Goal: Information Seeking & Learning: Learn about a topic

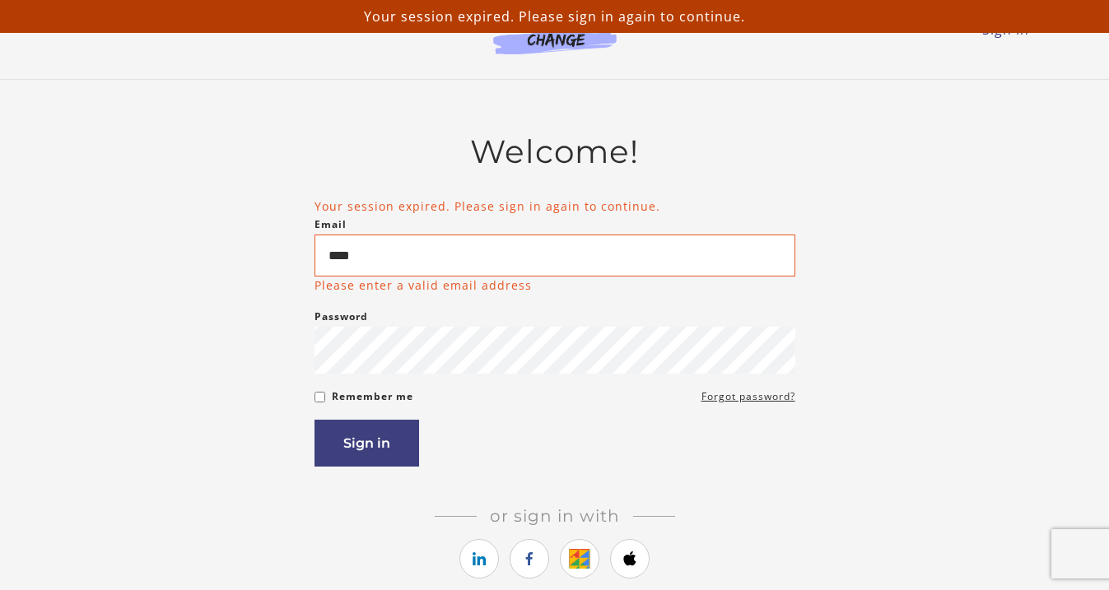
click at [461, 209] on li "Your session expired. Please sign in again to continue." at bounding box center [554, 206] width 481 height 17
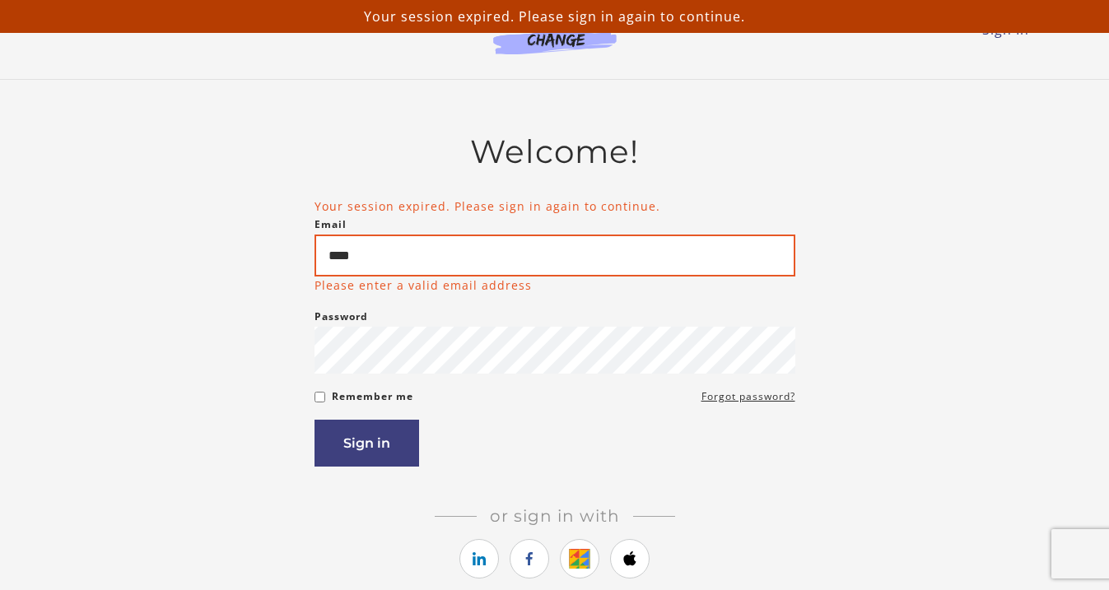
click at [459, 255] on input "****" at bounding box center [554, 256] width 481 height 42
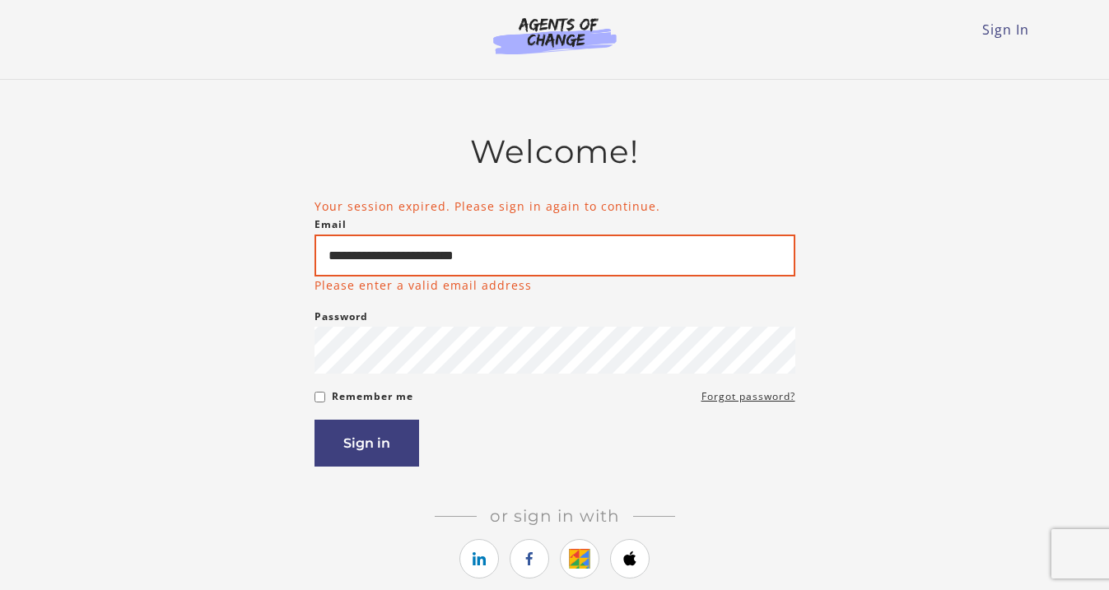
type input "**********"
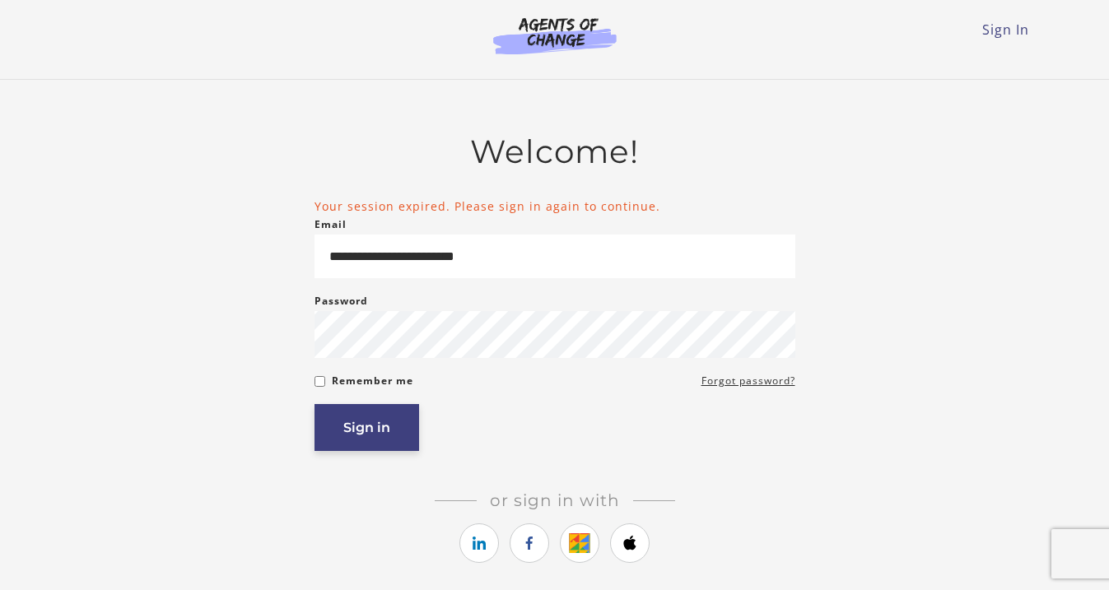
click at [334, 446] on button "Sign in" at bounding box center [366, 427] width 105 height 47
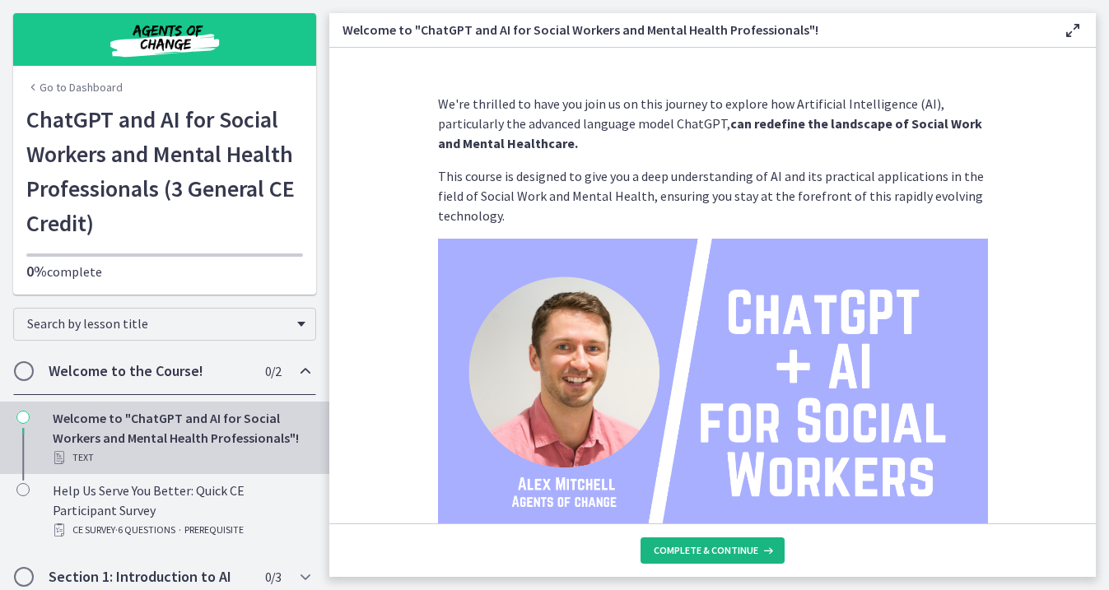
click at [724, 552] on span "Complete & continue" at bounding box center [706, 550] width 105 height 13
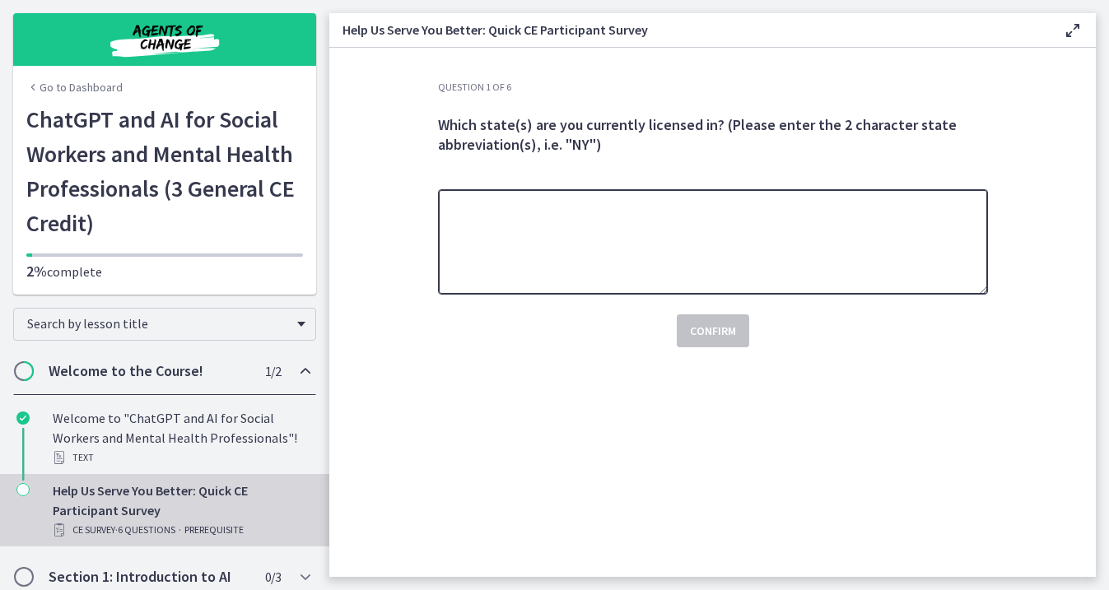
click at [748, 241] on textarea at bounding box center [713, 241] width 550 height 105
type textarea "**"
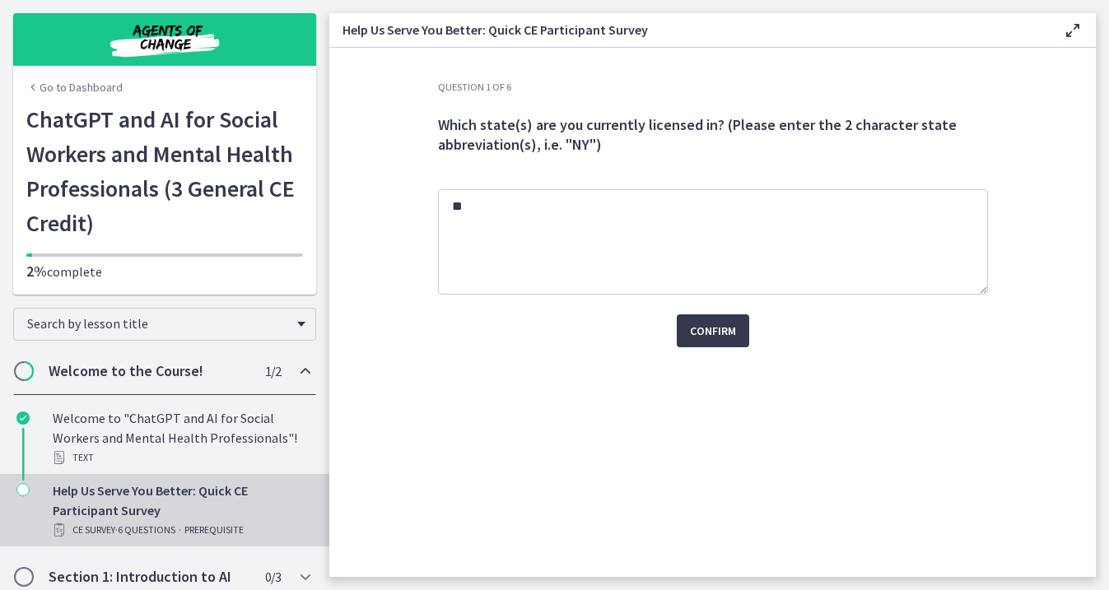
click at [706, 312] on div "Confirm" at bounding box center [713, 321] width 550 height 53
click at [706, 332] on span "Confirm" at bounding box center [713, 331] width 46 height 20
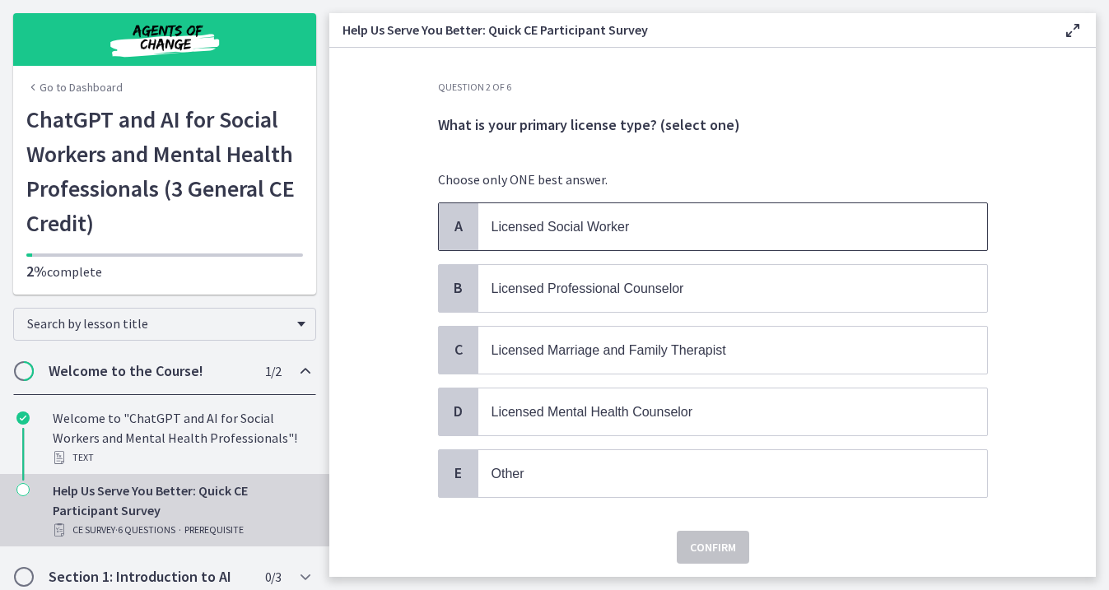
click at [507, 225] on span "Licensed Social Worker" at bounding box center [560, 227] width 138 height 14
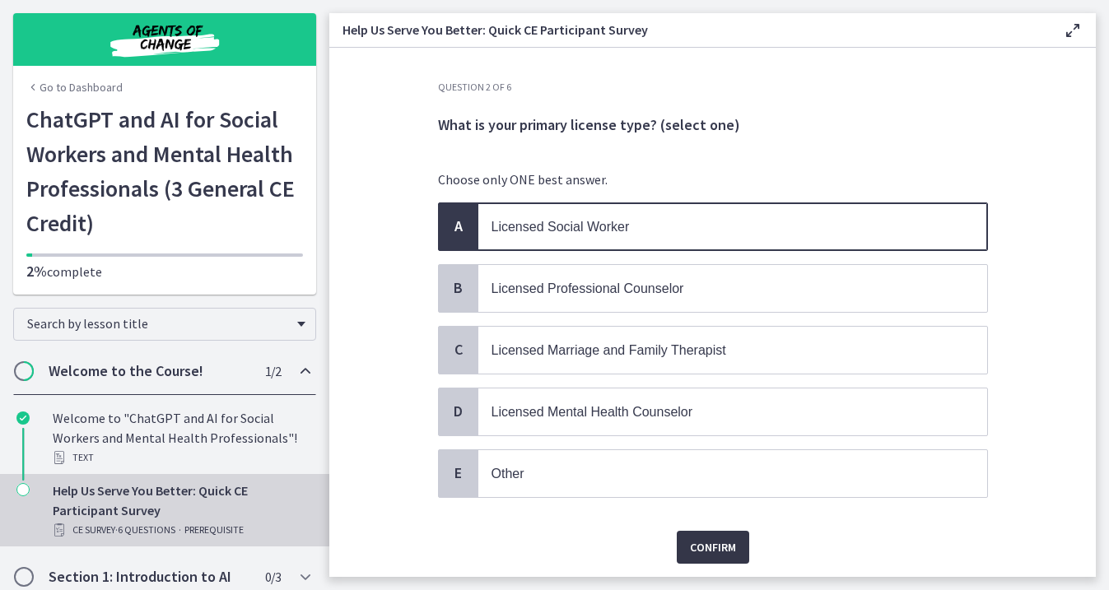
click at [703, 533] on button "Confirm" at bounding box center [713, 547] width 72 height 33
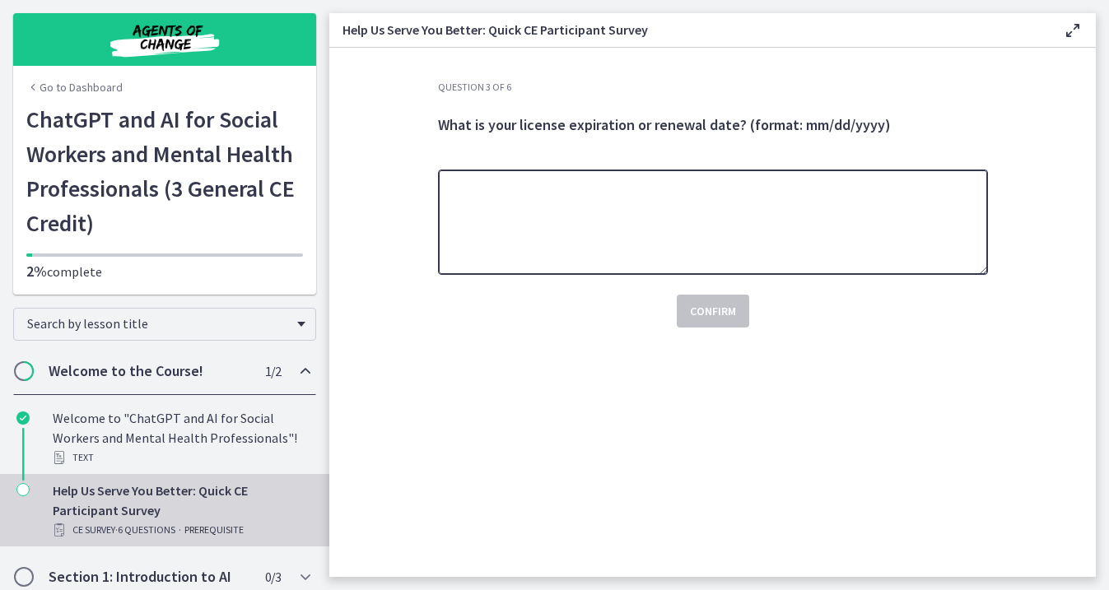
click at [644, 243] on textarea at bounding box center [713, 222] width 550 height 105
type textarea "*"
type textarea "**********"
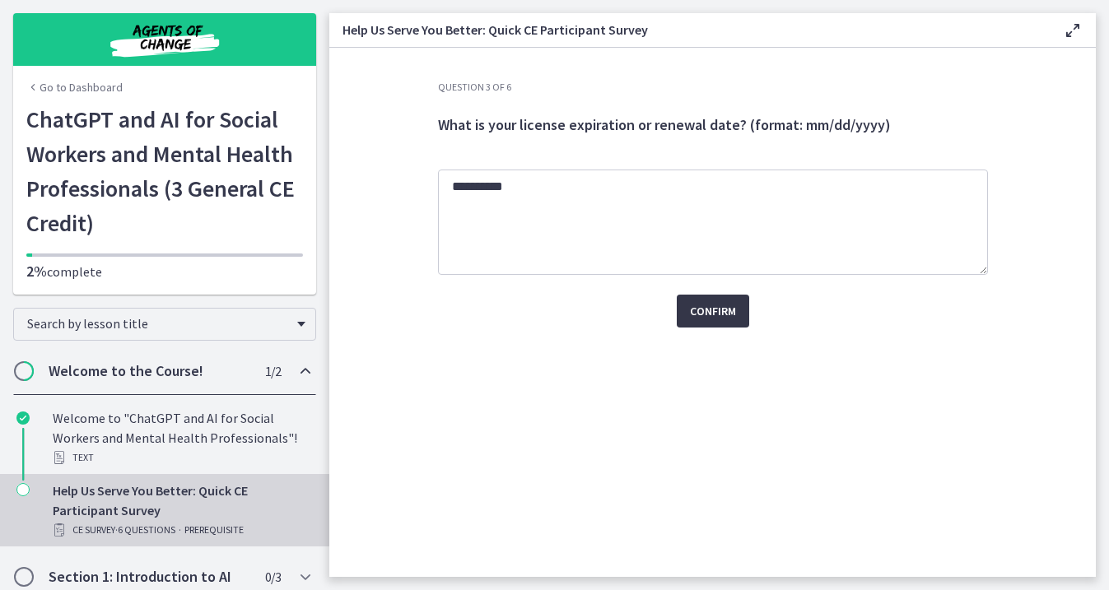
click at [717, 317] on span "Confirm" at bounding box center [713, 311] width 46 height 20
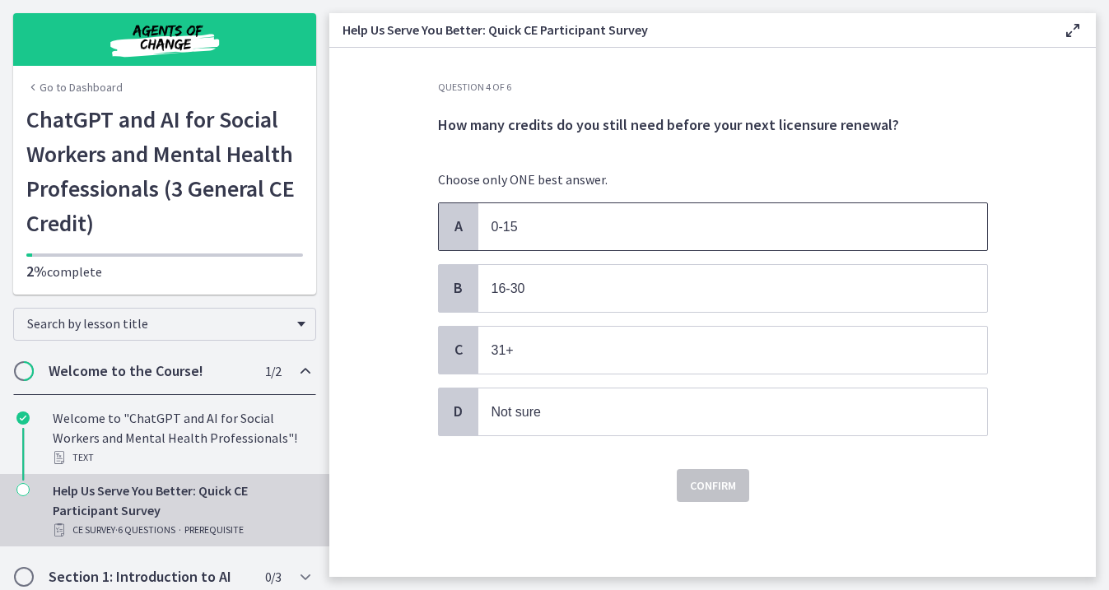
click at [535, 227] on p "0-15" at bounding box center [715, 227] width 449 height 21
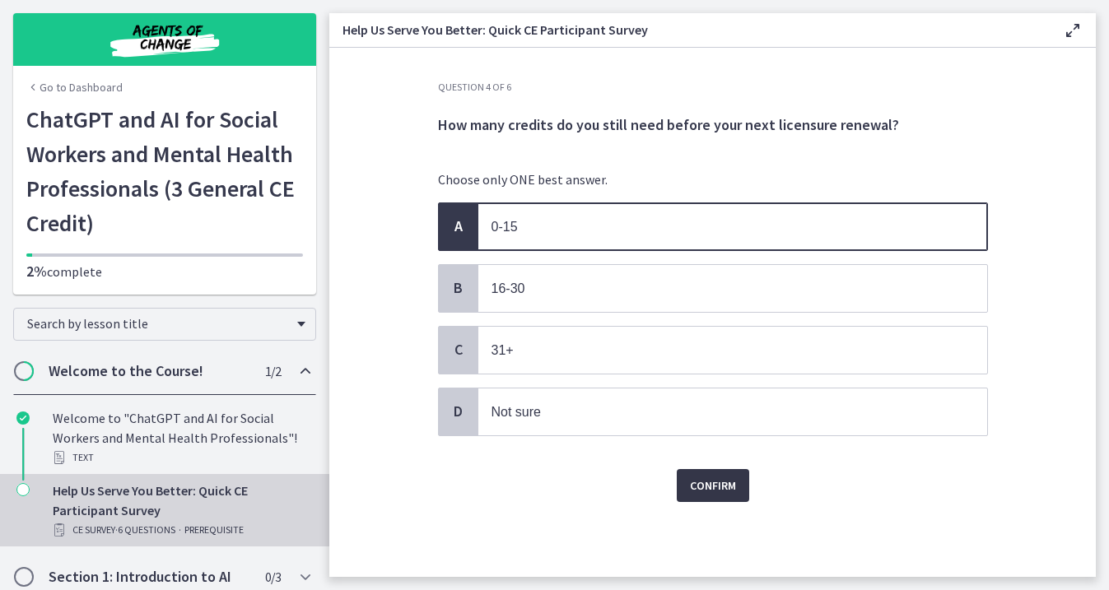
click at [713, 484] on span "Confirm" at bounding box center [713, 486] width 46 height 20
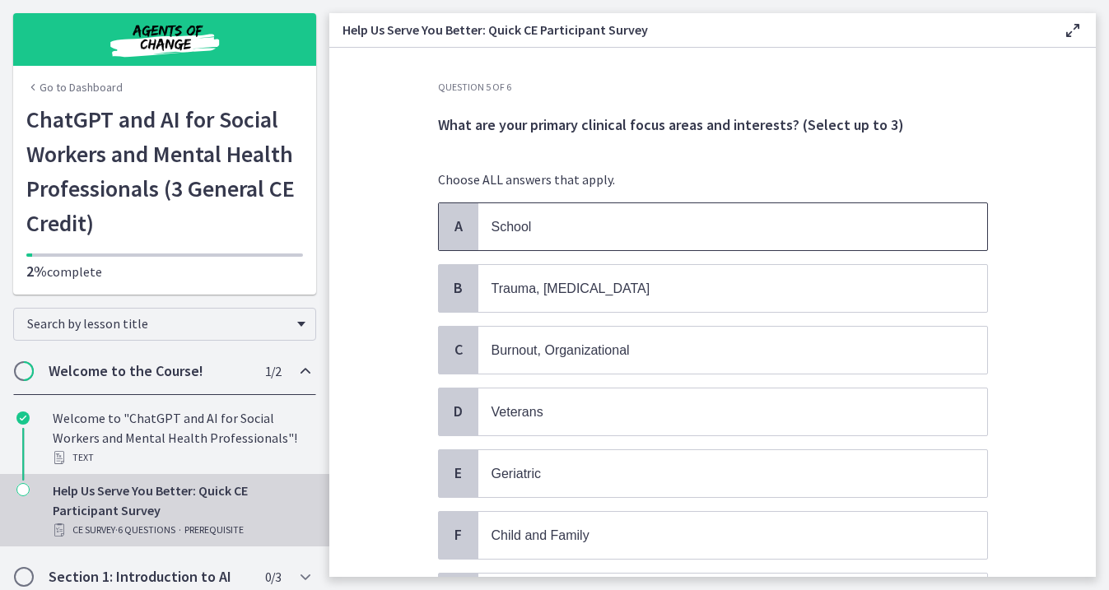
click at [589, 226] on p "School" at bounding box center [715, 227] width 449 height 21
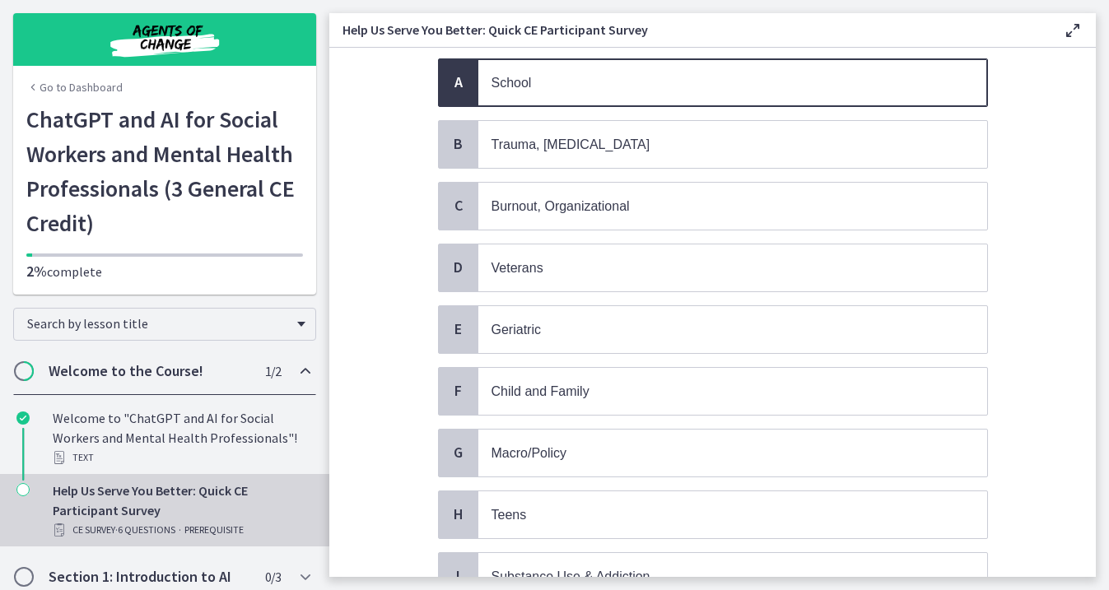
scroll to position [151, 0]
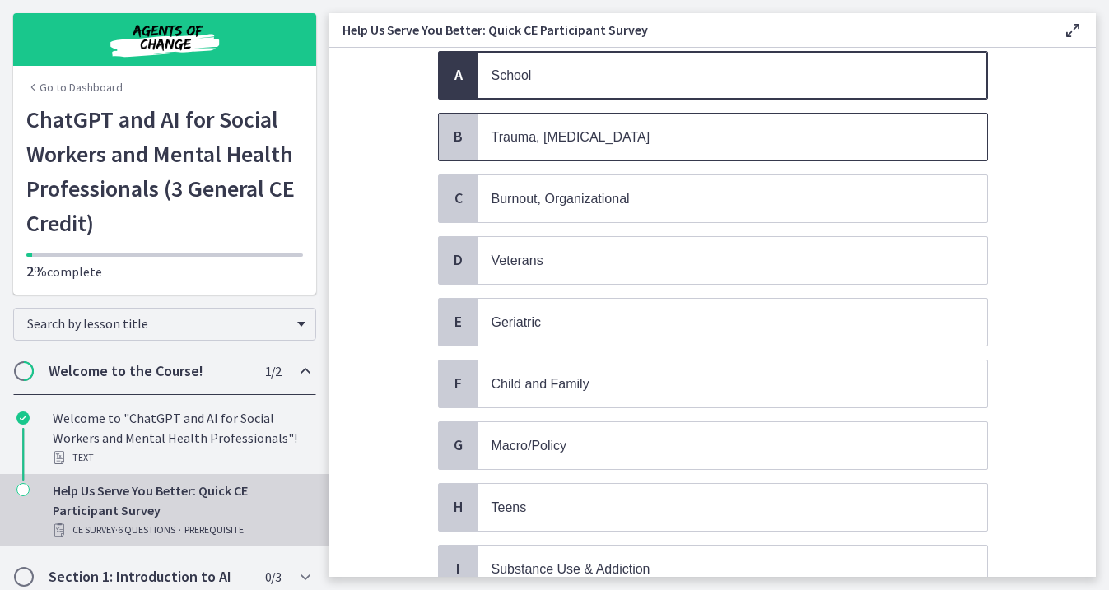
click at [616, 136] on p "Trauma, PTSD" at bounding box center [715, 137] width 449 height 21
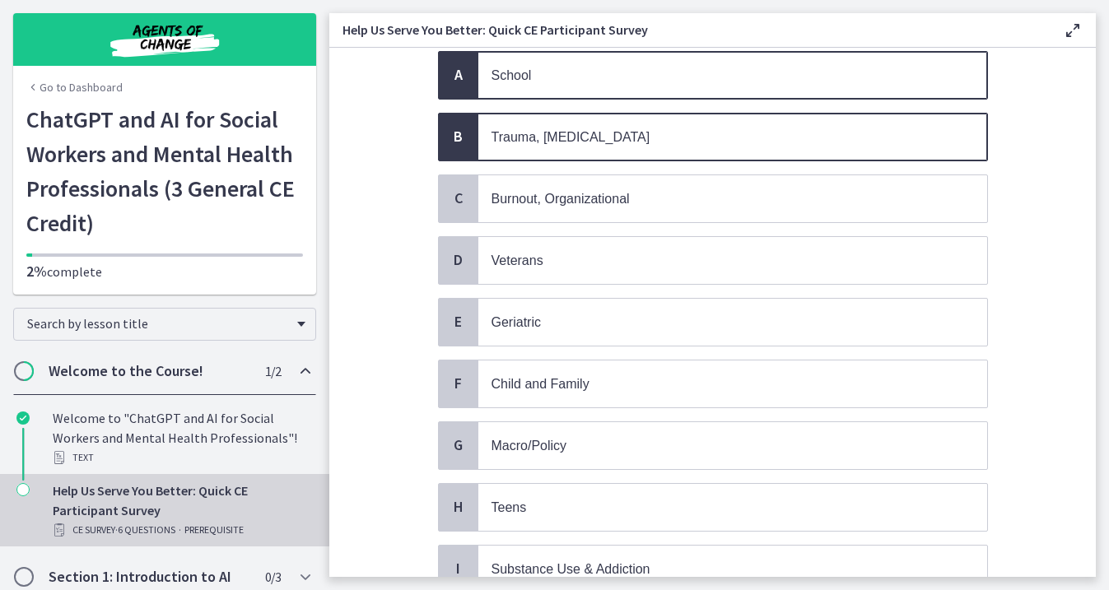
click at [616, 136] on p "Trauma, PTSD" at bounding box center [715, 137] width 449 height 21
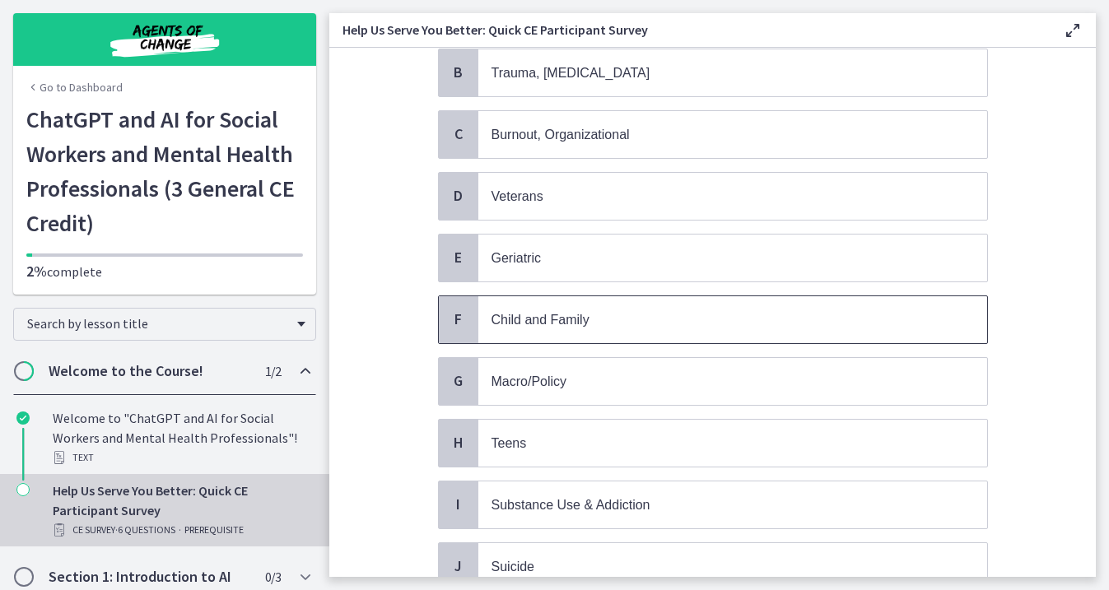
click at [637, 329] on span "Child and Family" at bounding box center [732, 319] width 509 height 47
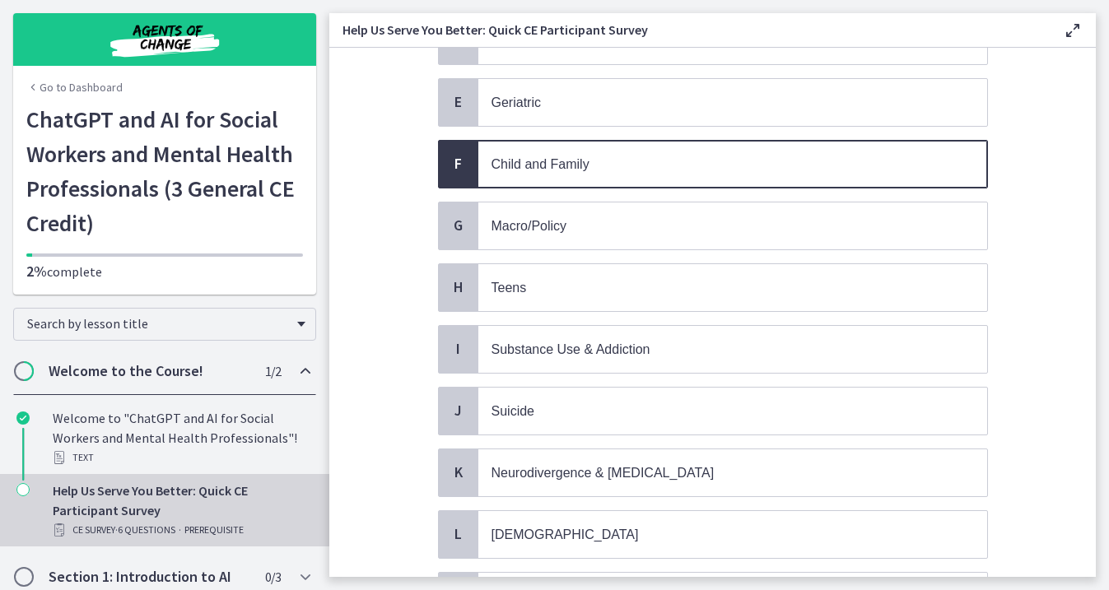
scroll to position [378, 0]
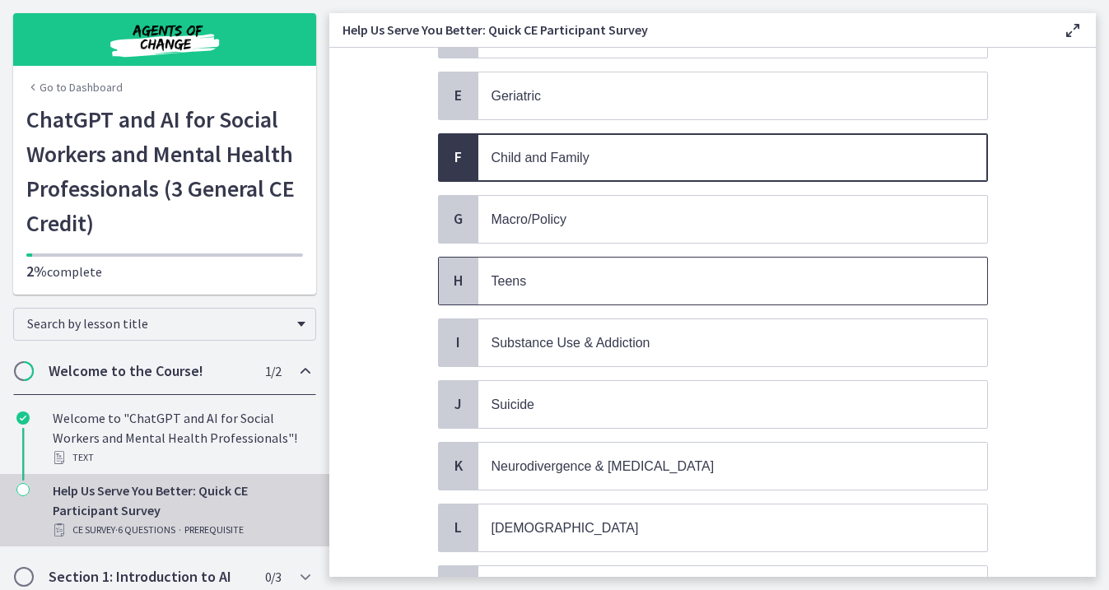
click at [634, 295] on span "Teens" at bounding box center [732, 281] width 509 height 47
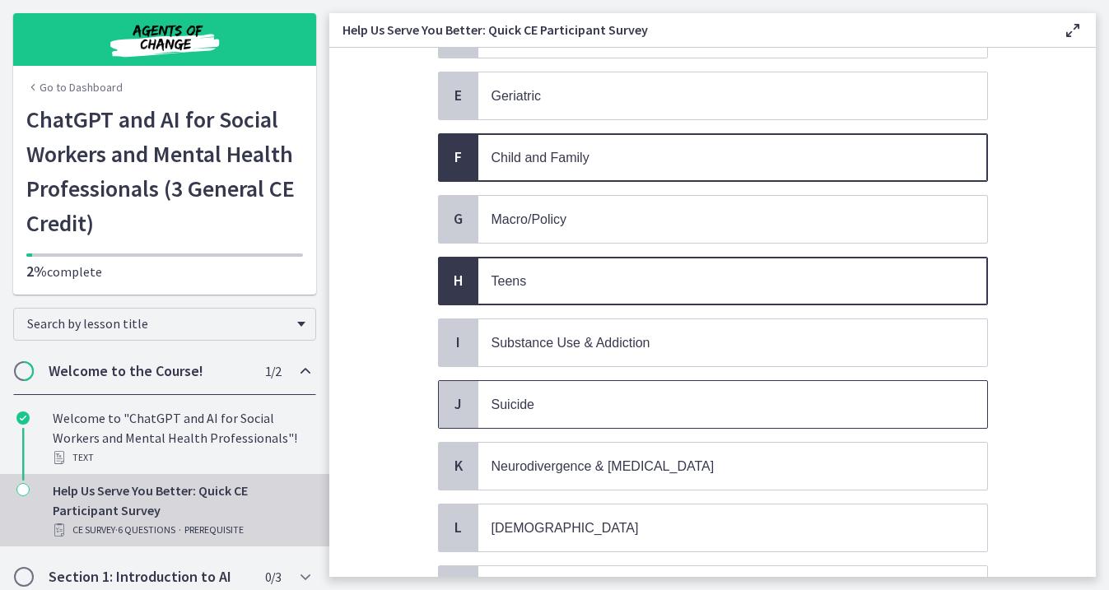
click at [633, 380] on div "J Suicide" at bounding box center [713, 404] width 550 height 49
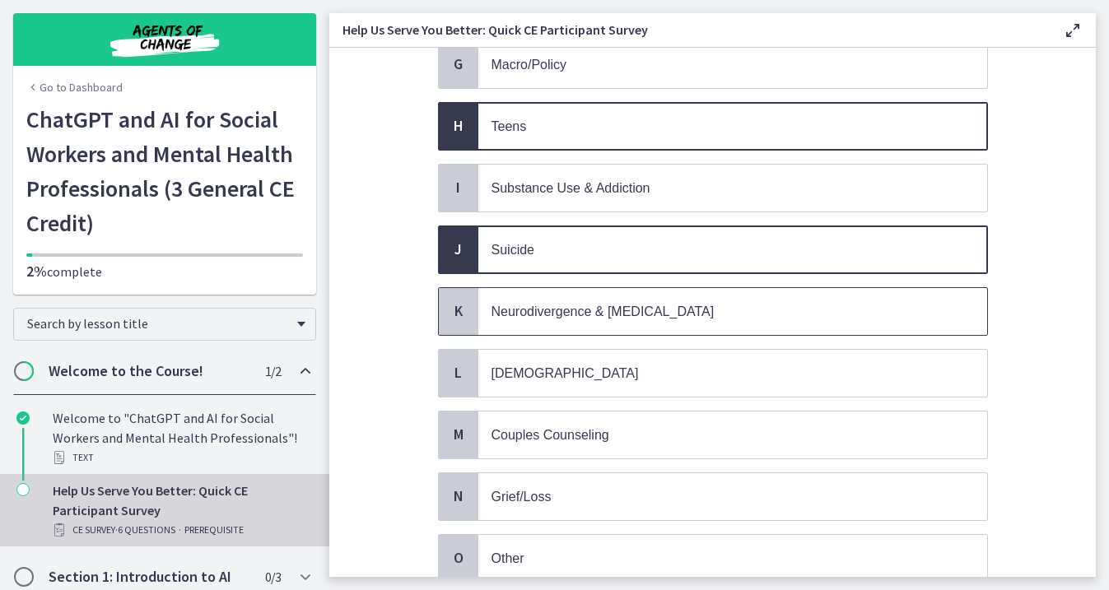
click at [643, 314] on span "Neurodivergence & Developmental Disorders" at bounding box center [732, 311] width 509 height 47
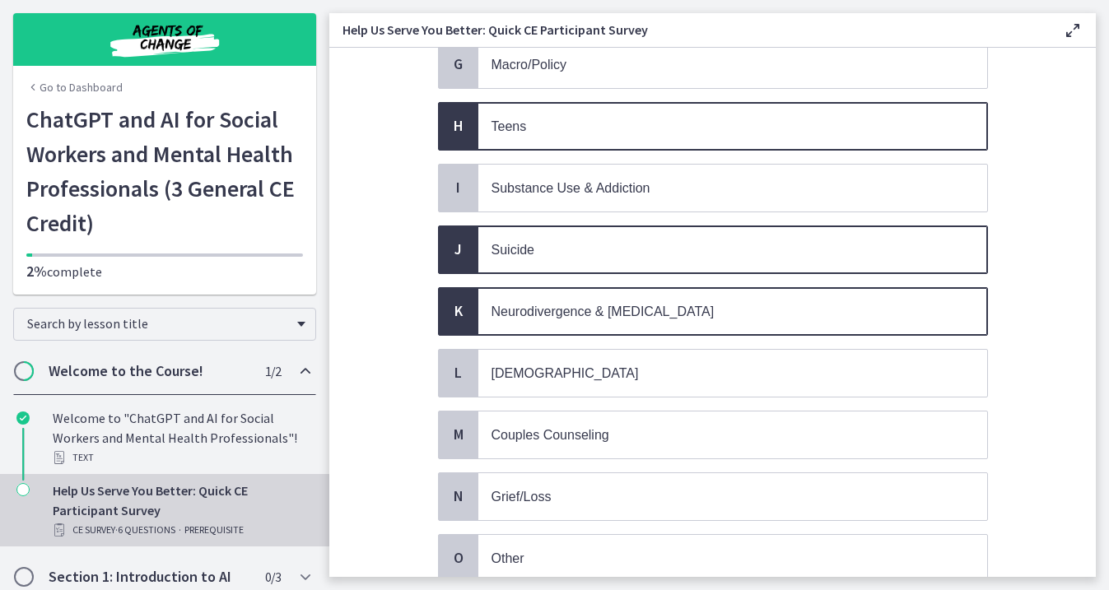
scroll to position [658, 0]
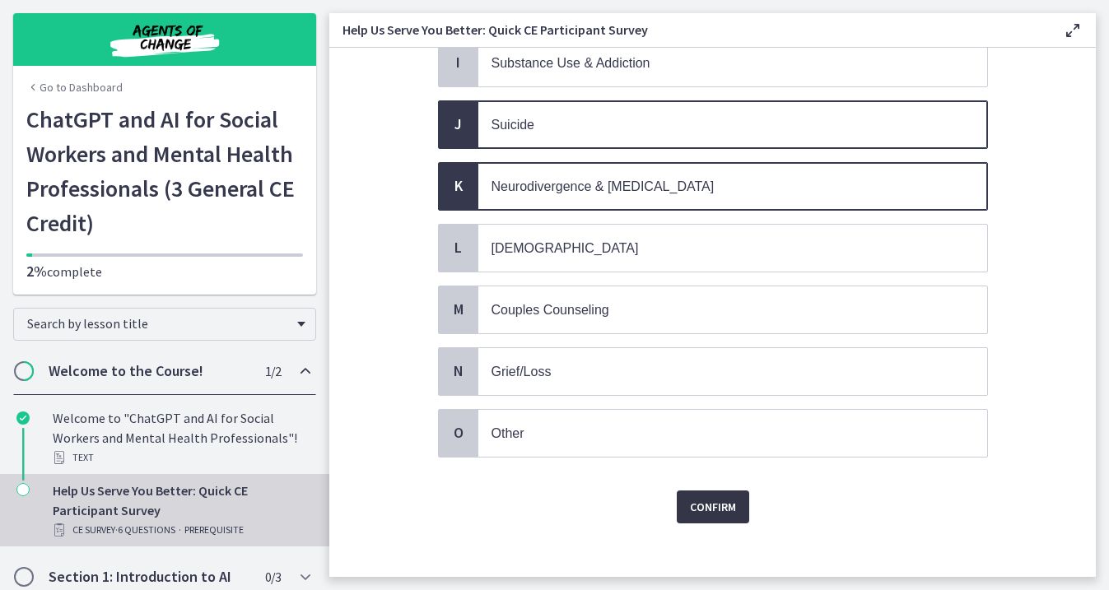
click at [704, 497] on span "Confirm" at bounding box center [713, 507] width 46 height 20
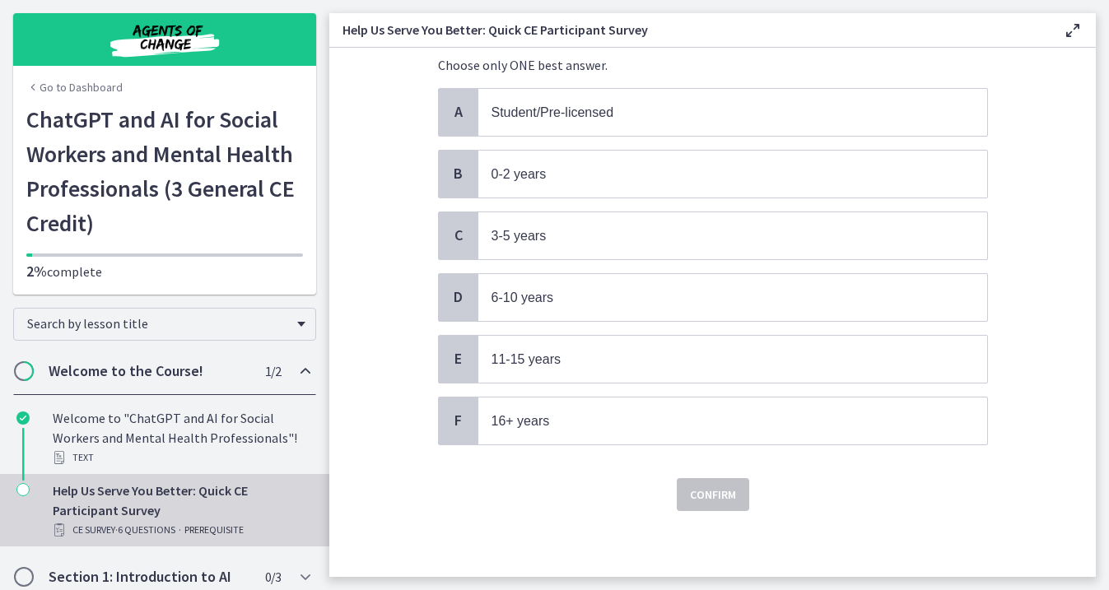
scroll to position [0, 0]
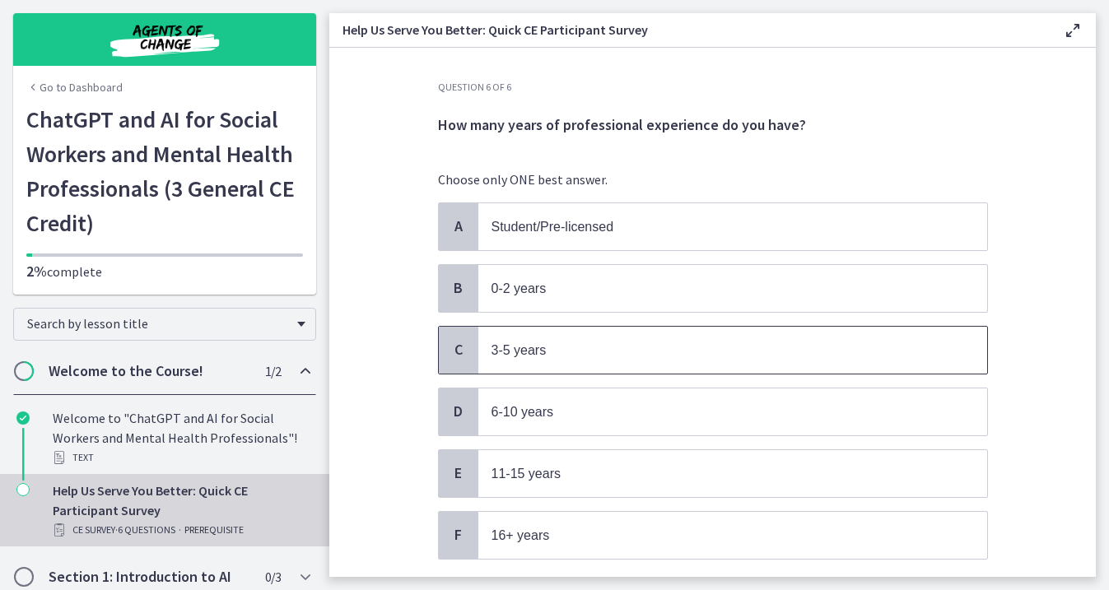
click at [665, 362] on span "3-5 years" at bounding box center [732, 350] width 509 height 47
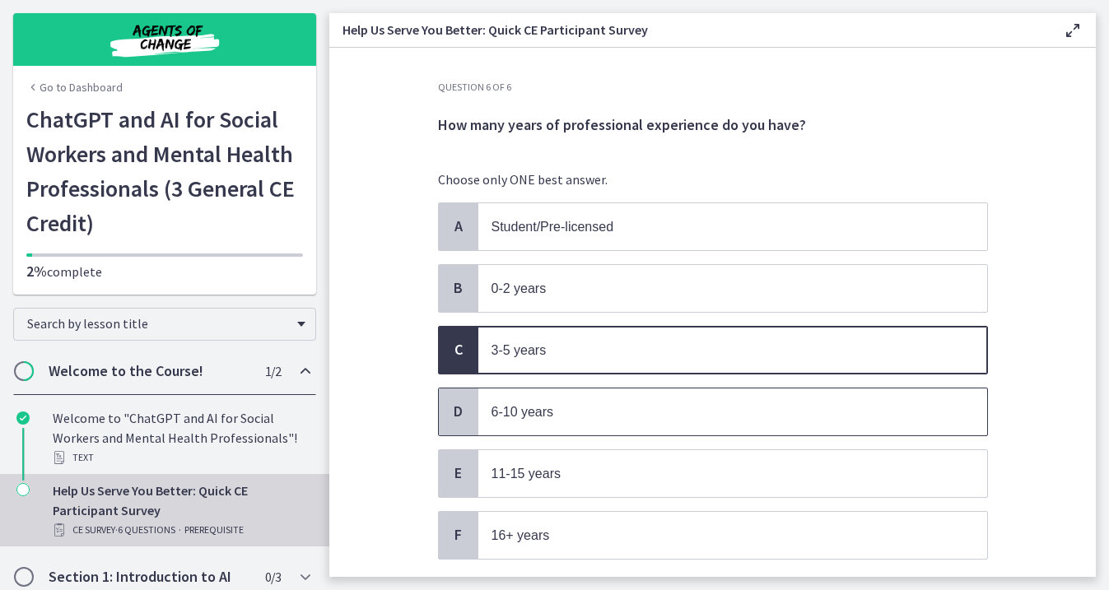
scroll to position [109, 0]
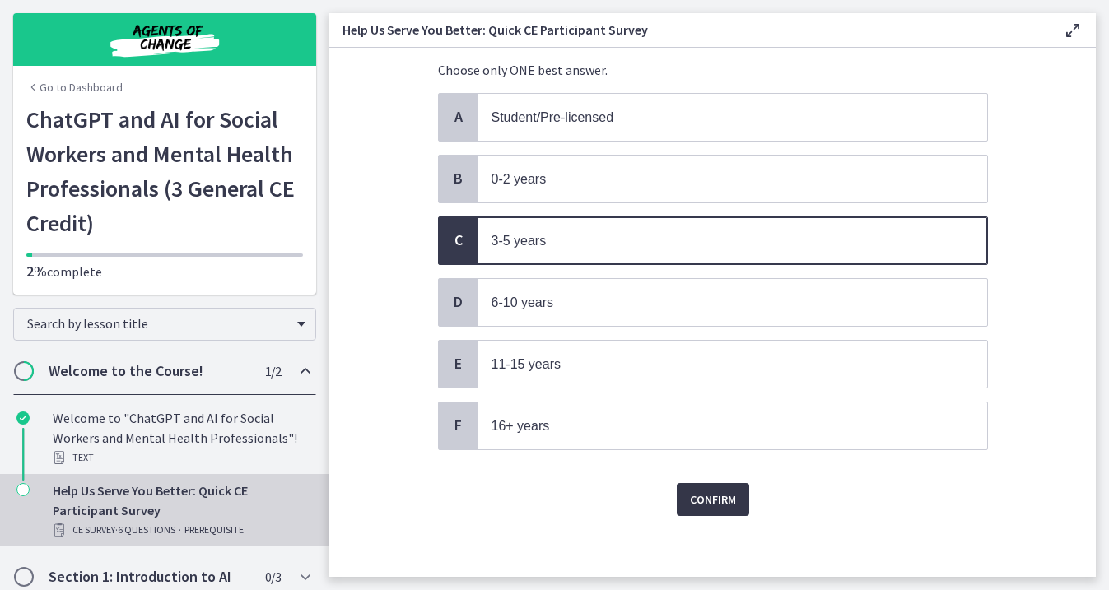
click at [700, 491] on span "Confirm" at bounding box center [713, 500] width 46 height 20
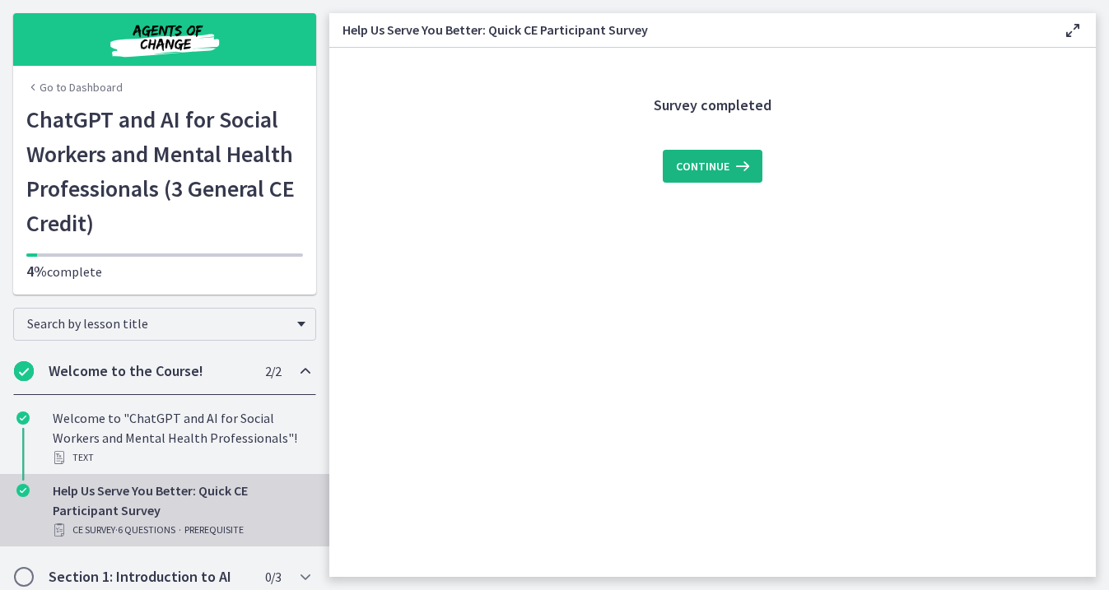
scroll to position [0, 0]
click at [723, 151] on button "Continue" at bounding box center [713, 166] width 100 height 33
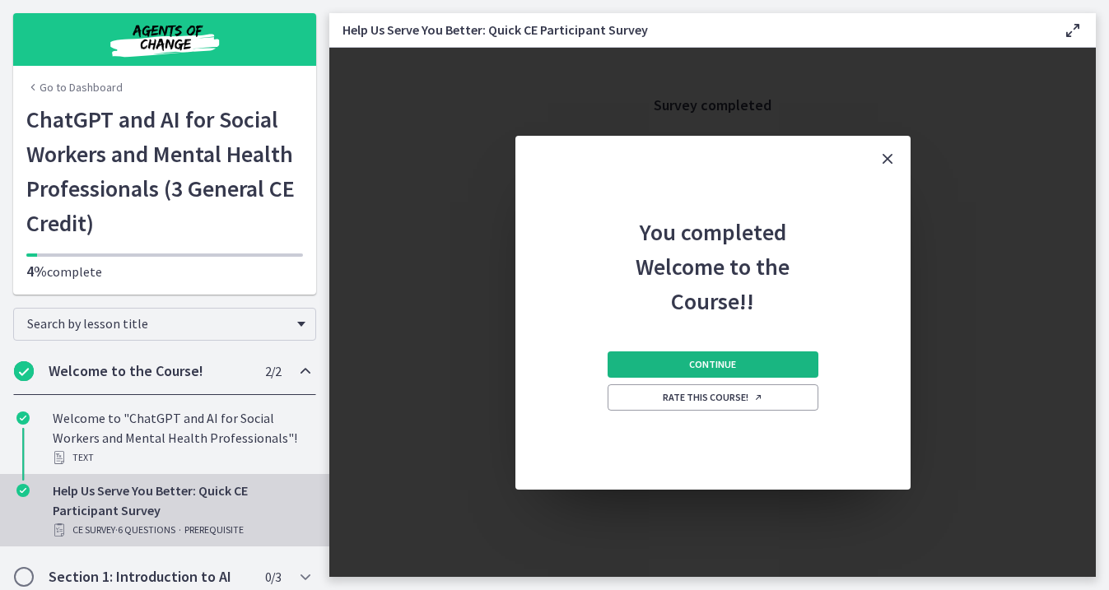
click at [715, 364] on span "Continue" at bounding box center [712, 364] width 47 height 13
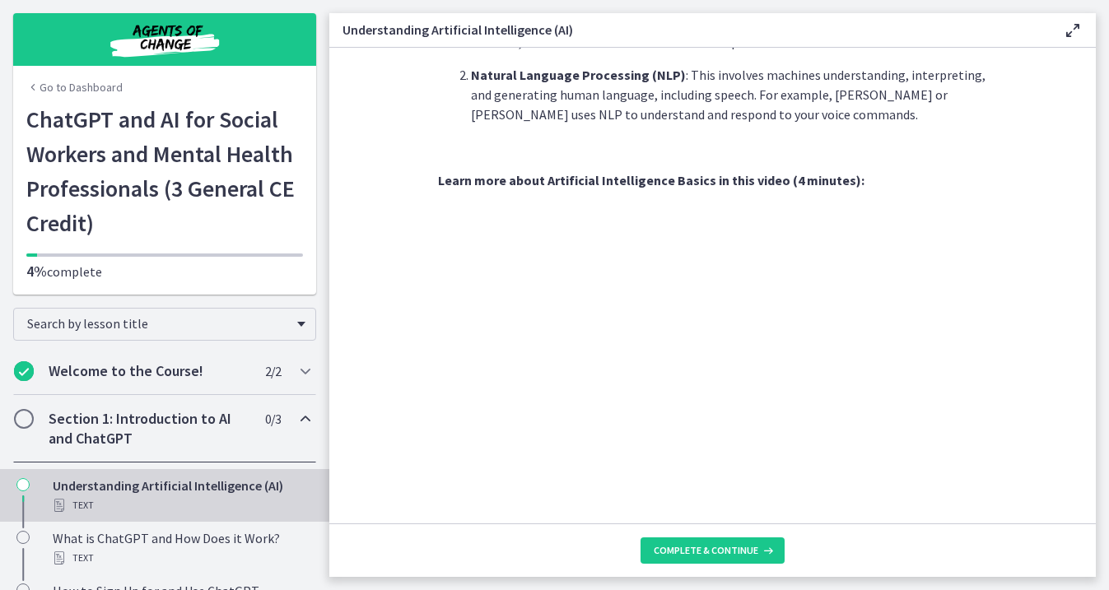
scroll to position [666, 0]
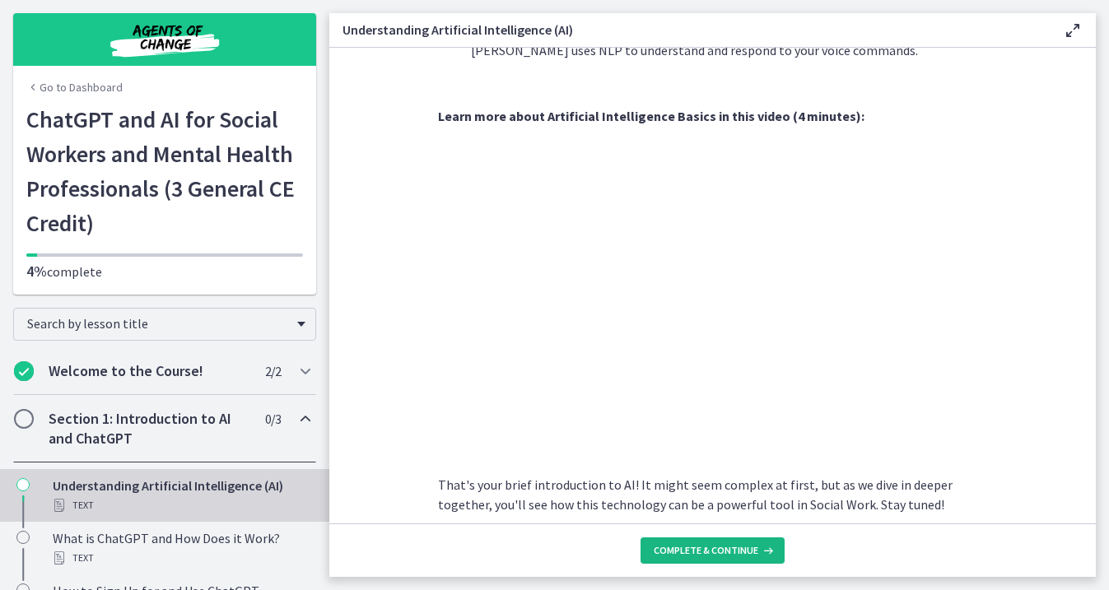
click at [739, 552] on span "Complete & continue" at bounding box center [706, 550] width 105 height 13
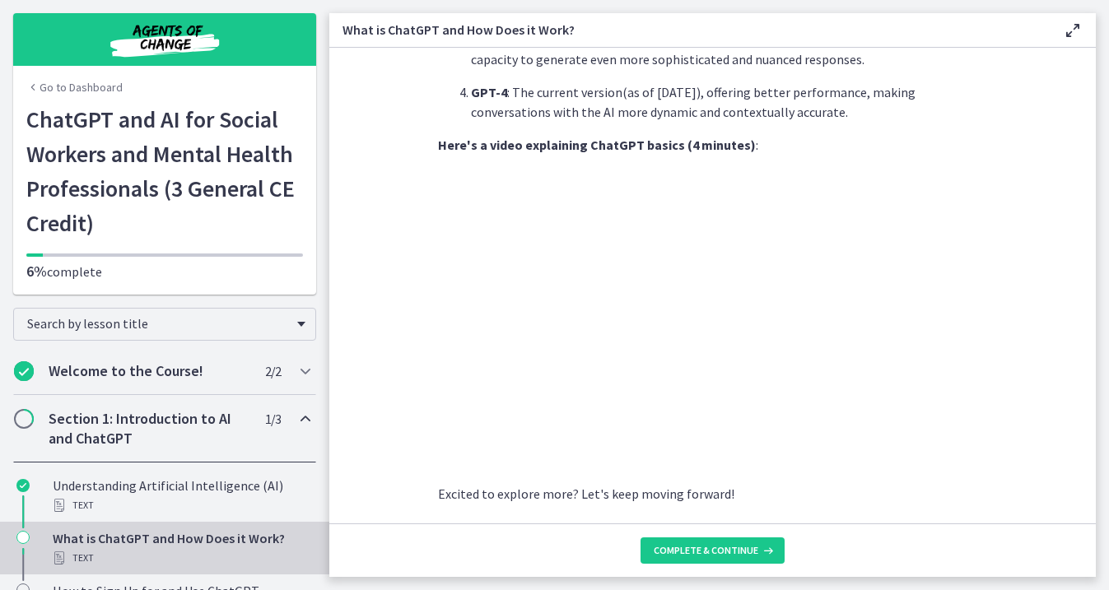
scroll to position [789, 0]
click at [715, 552] on span "Complete & continue" at bounding box center [706, 550] width 105 height 13
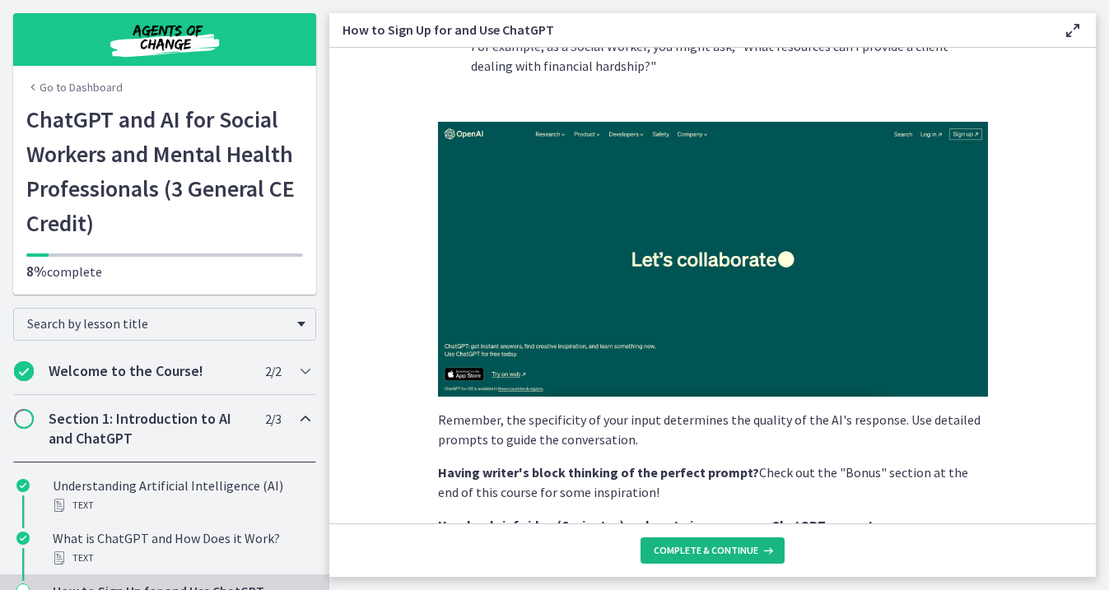
scroll to position [202, 0]
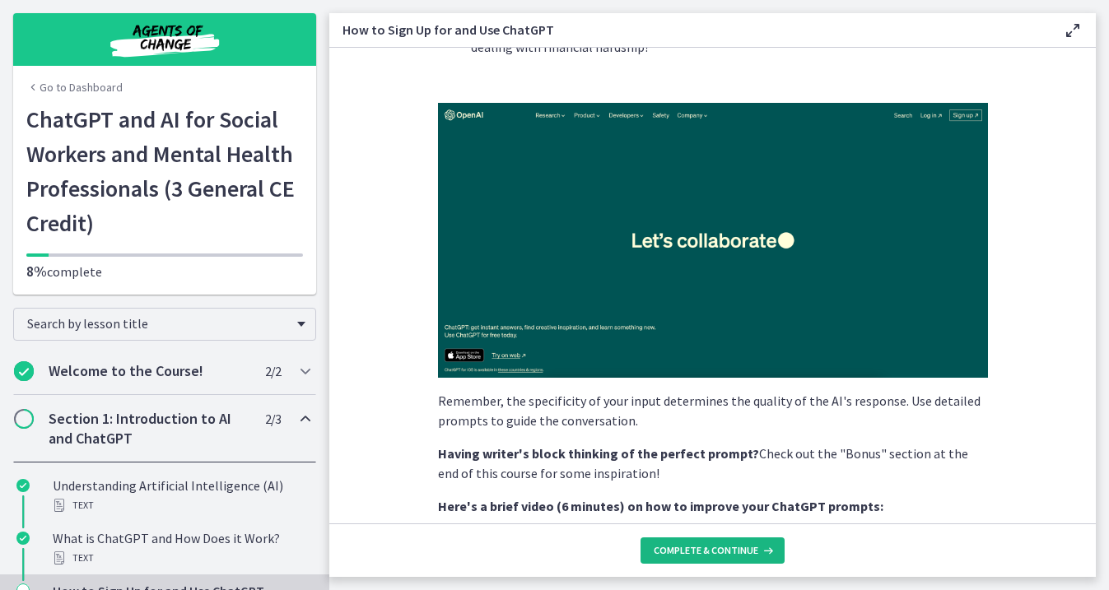
click at [716, 550] on span "Complete & continue" at bounding box center [706, 550] width 105 height 13
